Goal: Find specific page/section: Find specific page/section

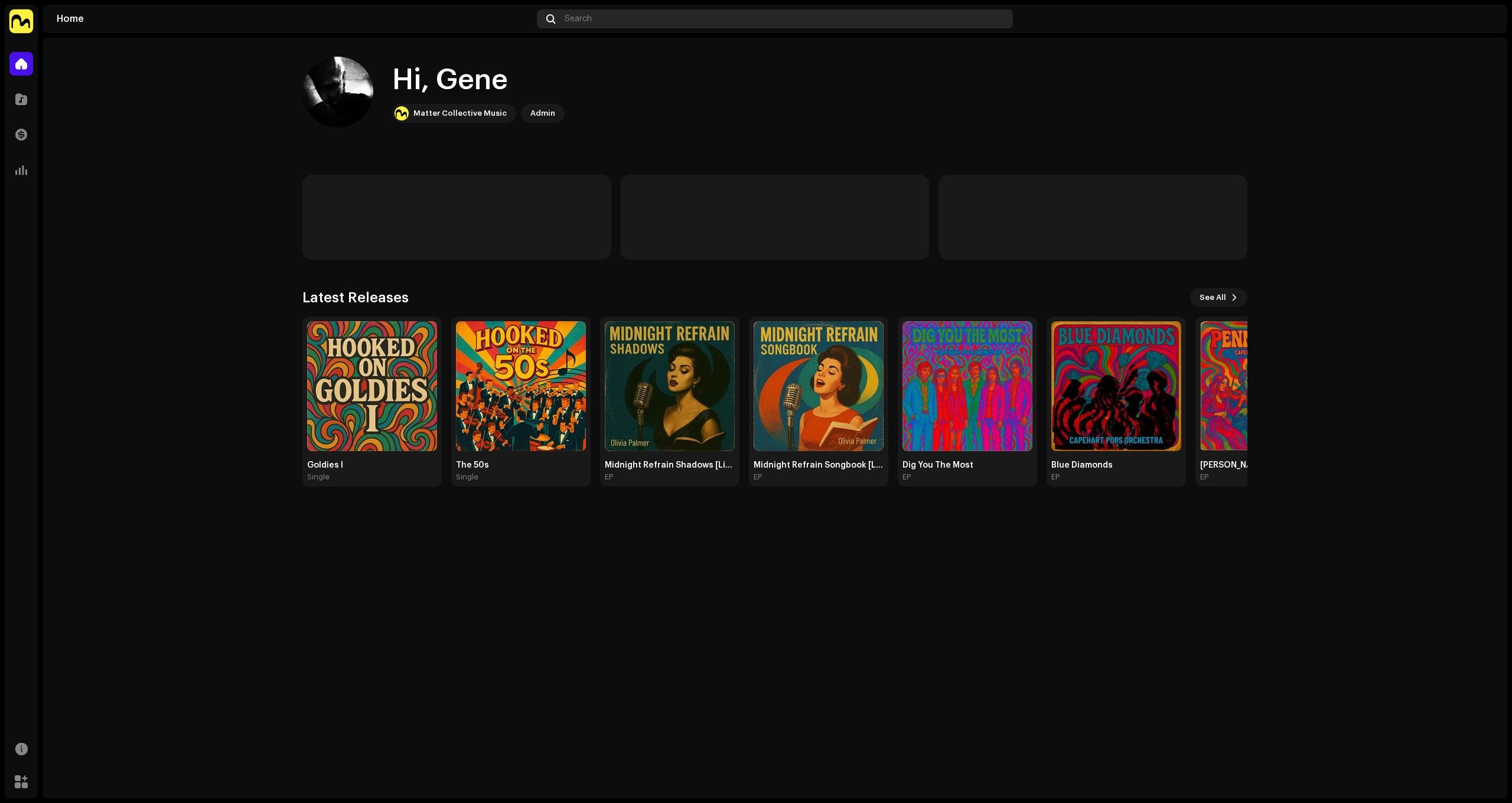
click at [685, 23] on div "Search" at bounding box center [775, 19] width 476 height 19
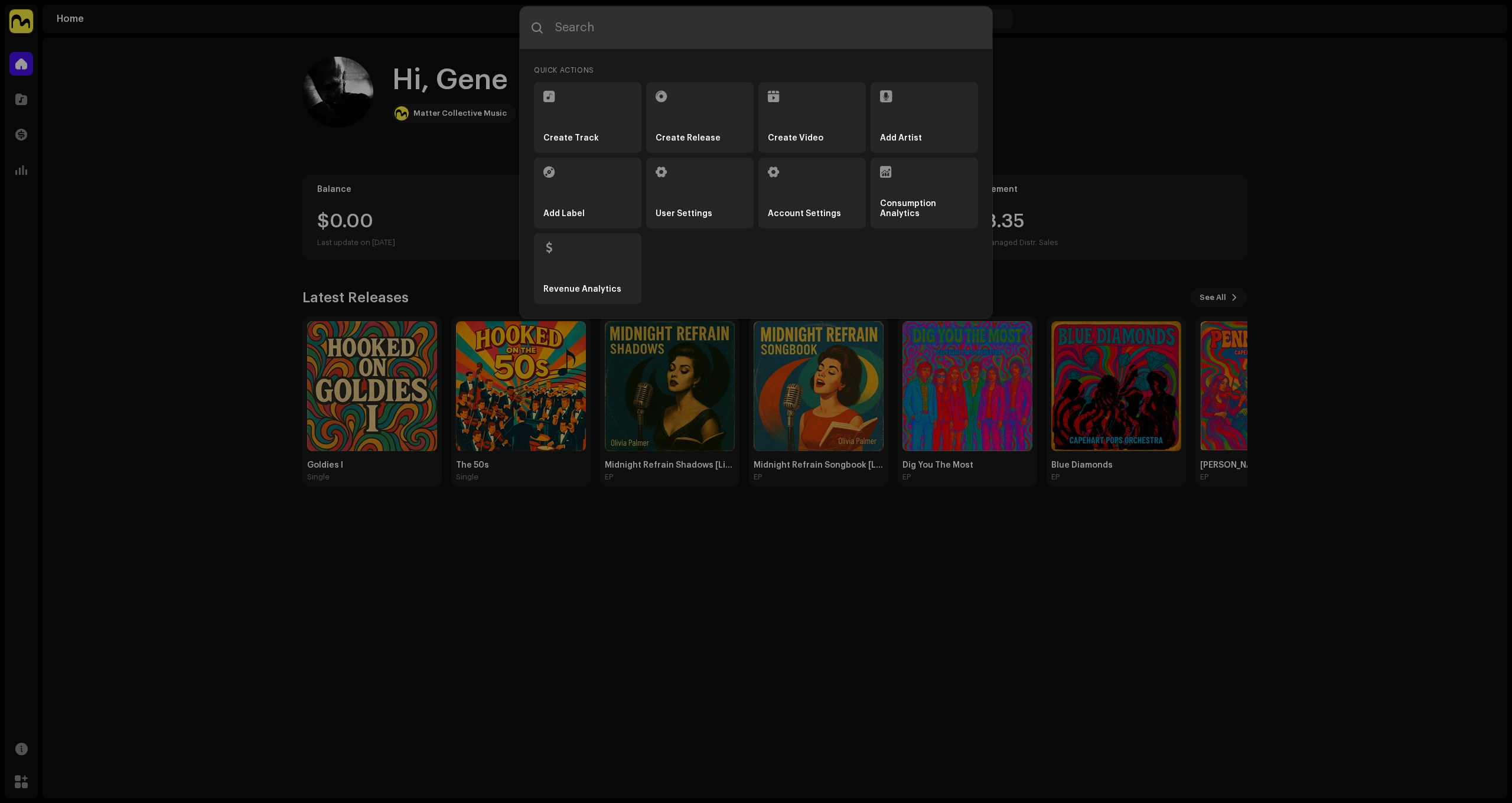
paste input "Diamodes [PERSON_NAME]"
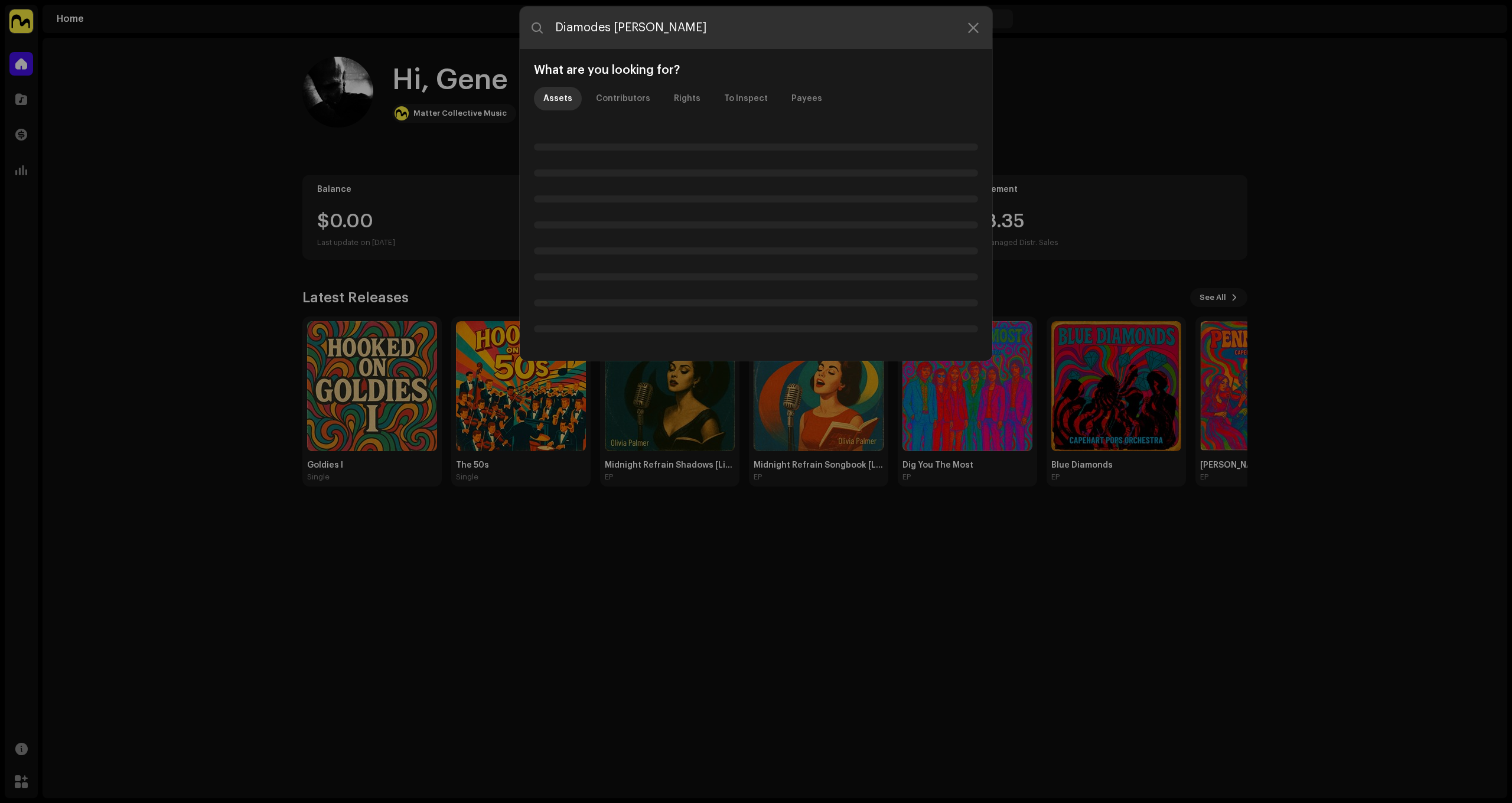
type input "Diamodes [PERSON_NAME]"
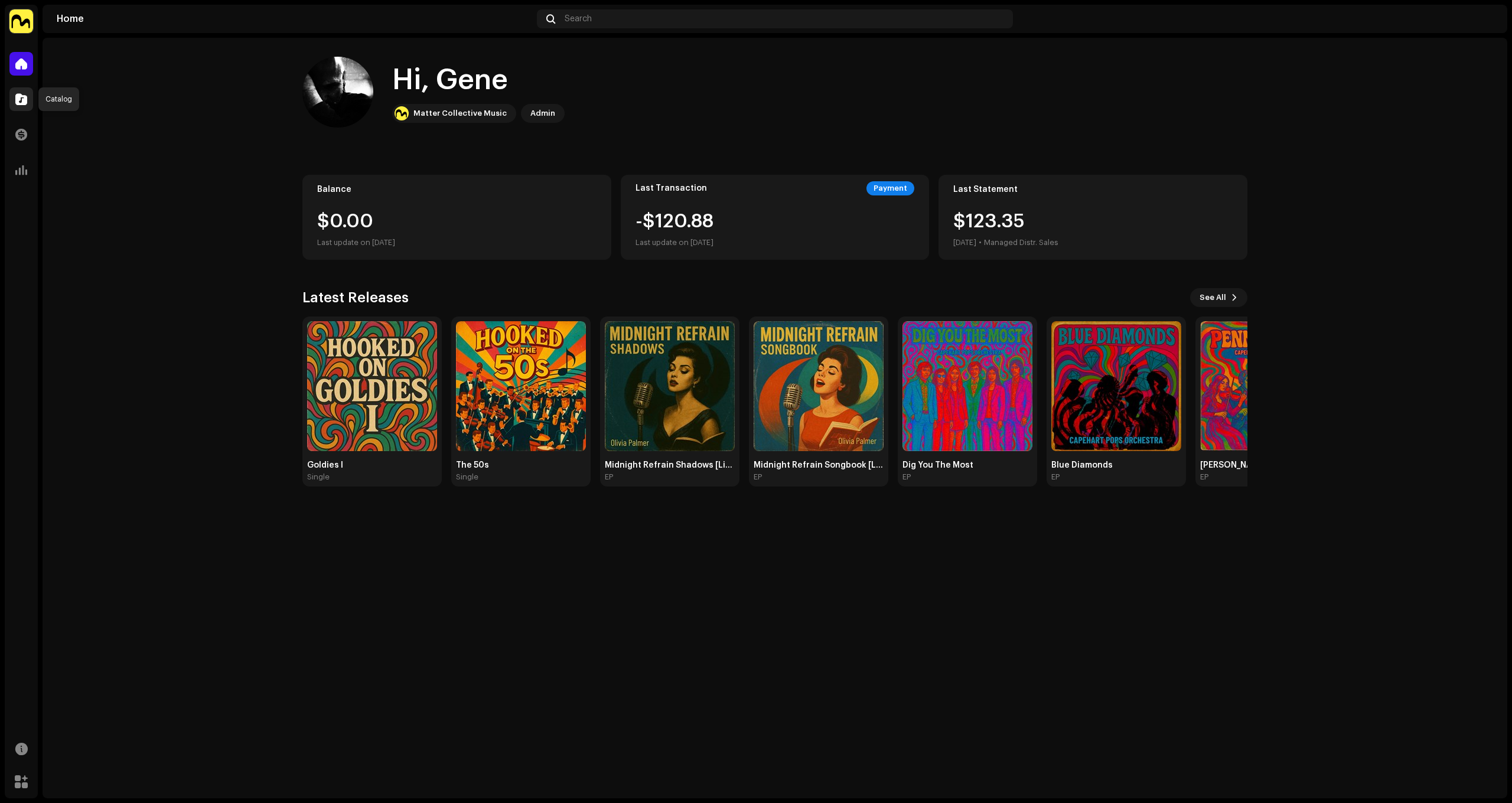
click at [26, 102] on span at bounding box center [22, 99] width 12 height 10
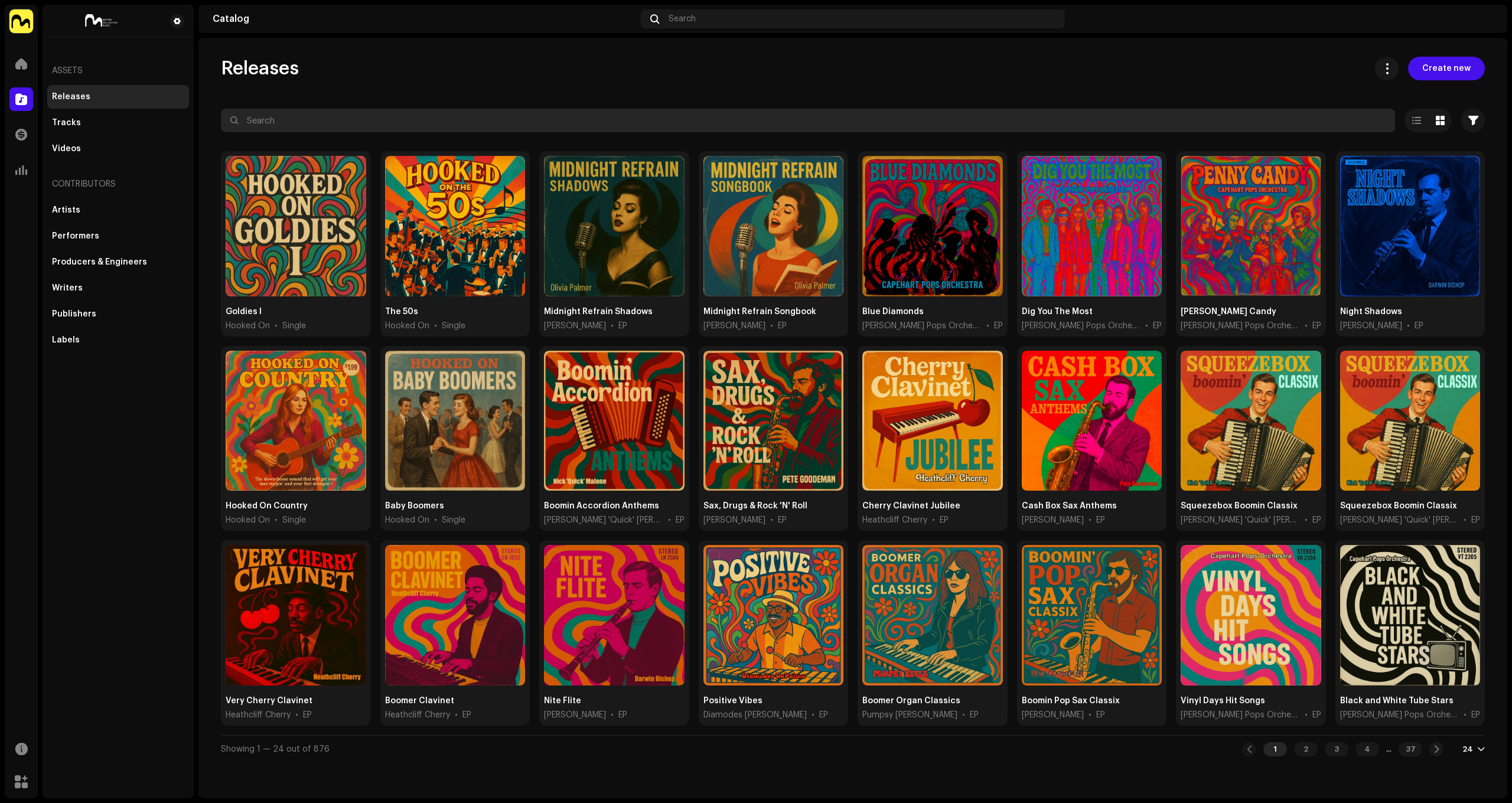
click at [518, 120] on input "text" at bounding box center [807, 120] width 1174 height 24
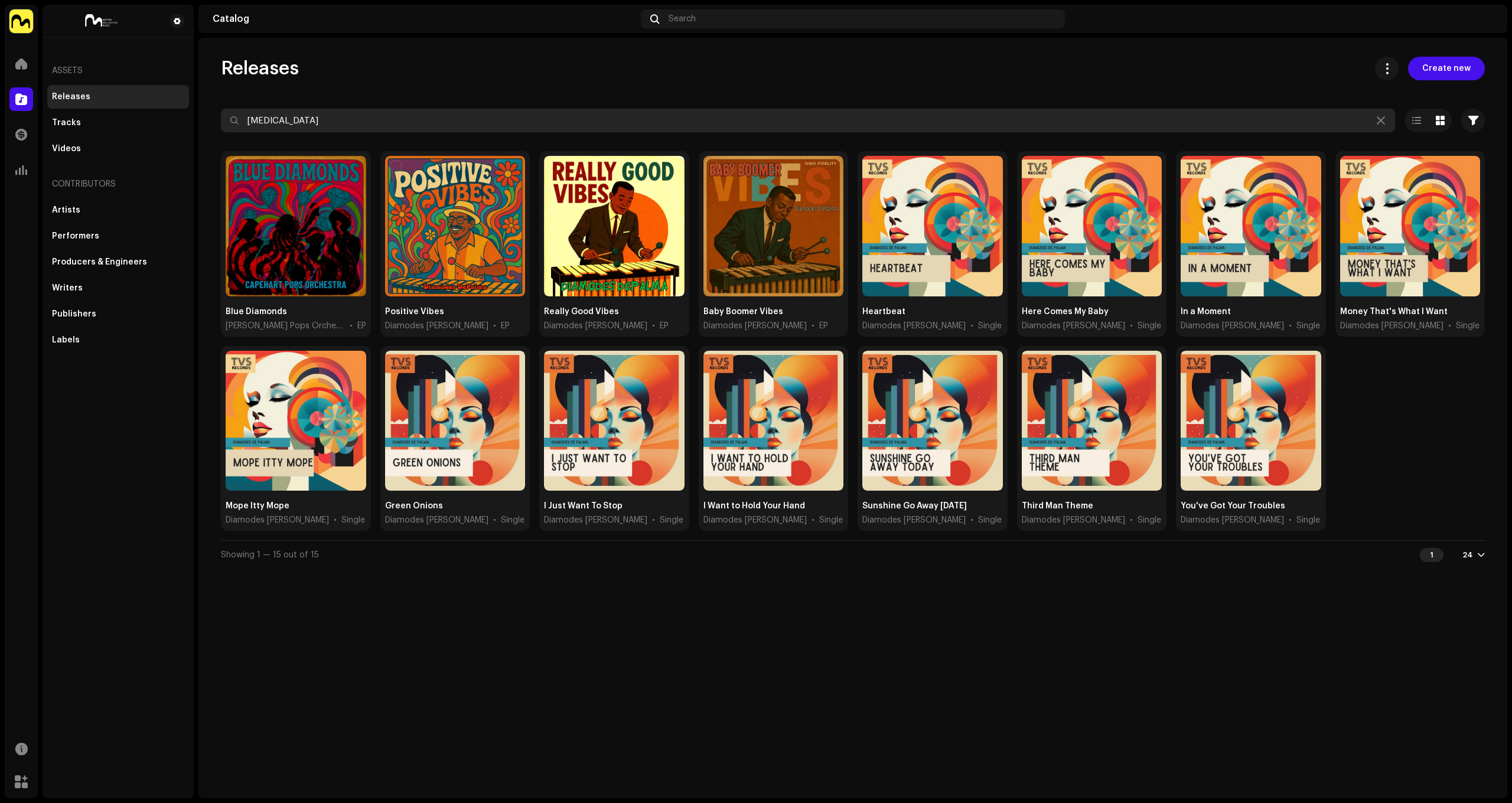
type input "Diamodes"
